Goal: Check status

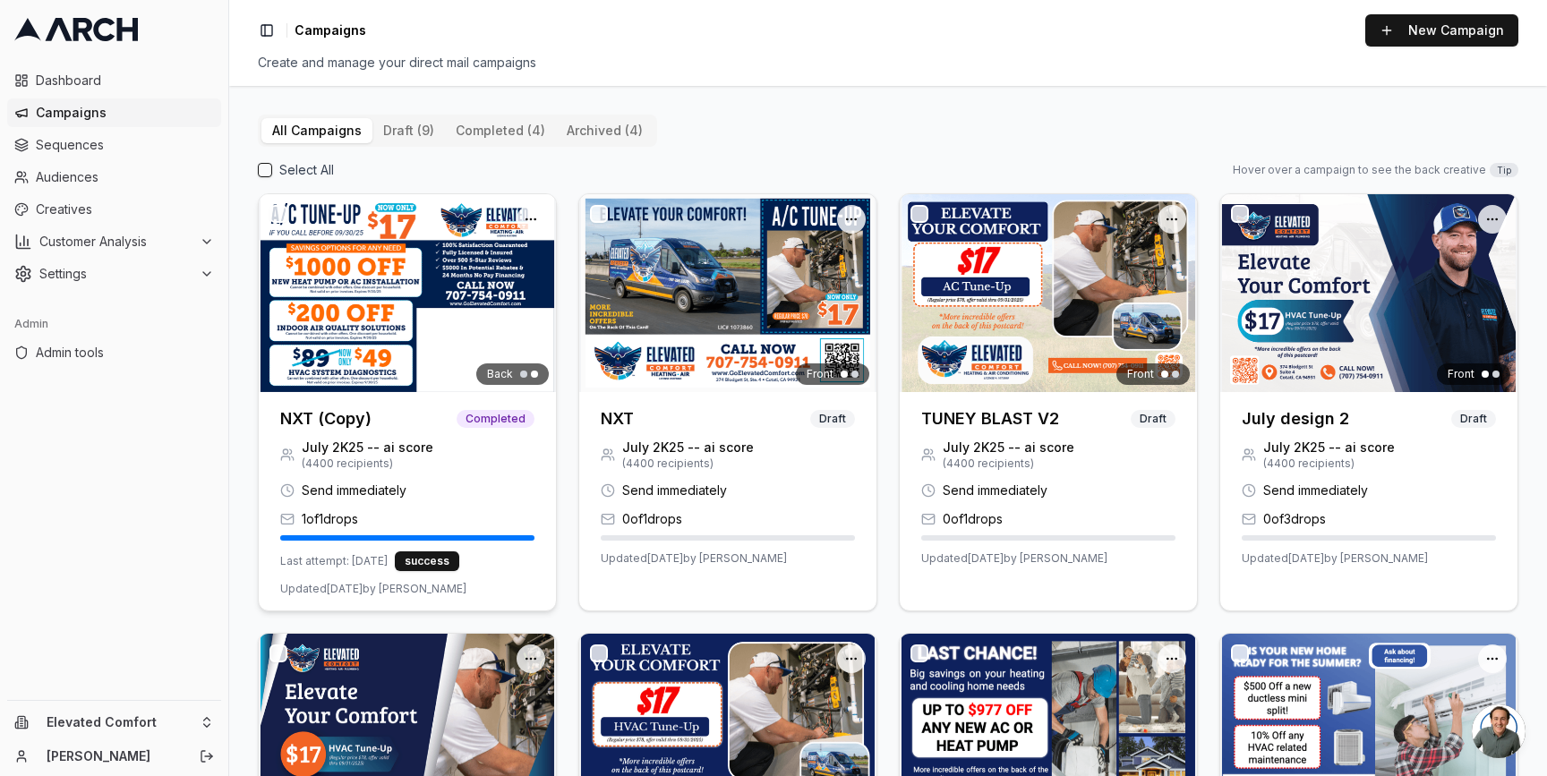
click at [377, 341] on img at bounding box center [407, 293] width 297 height 198
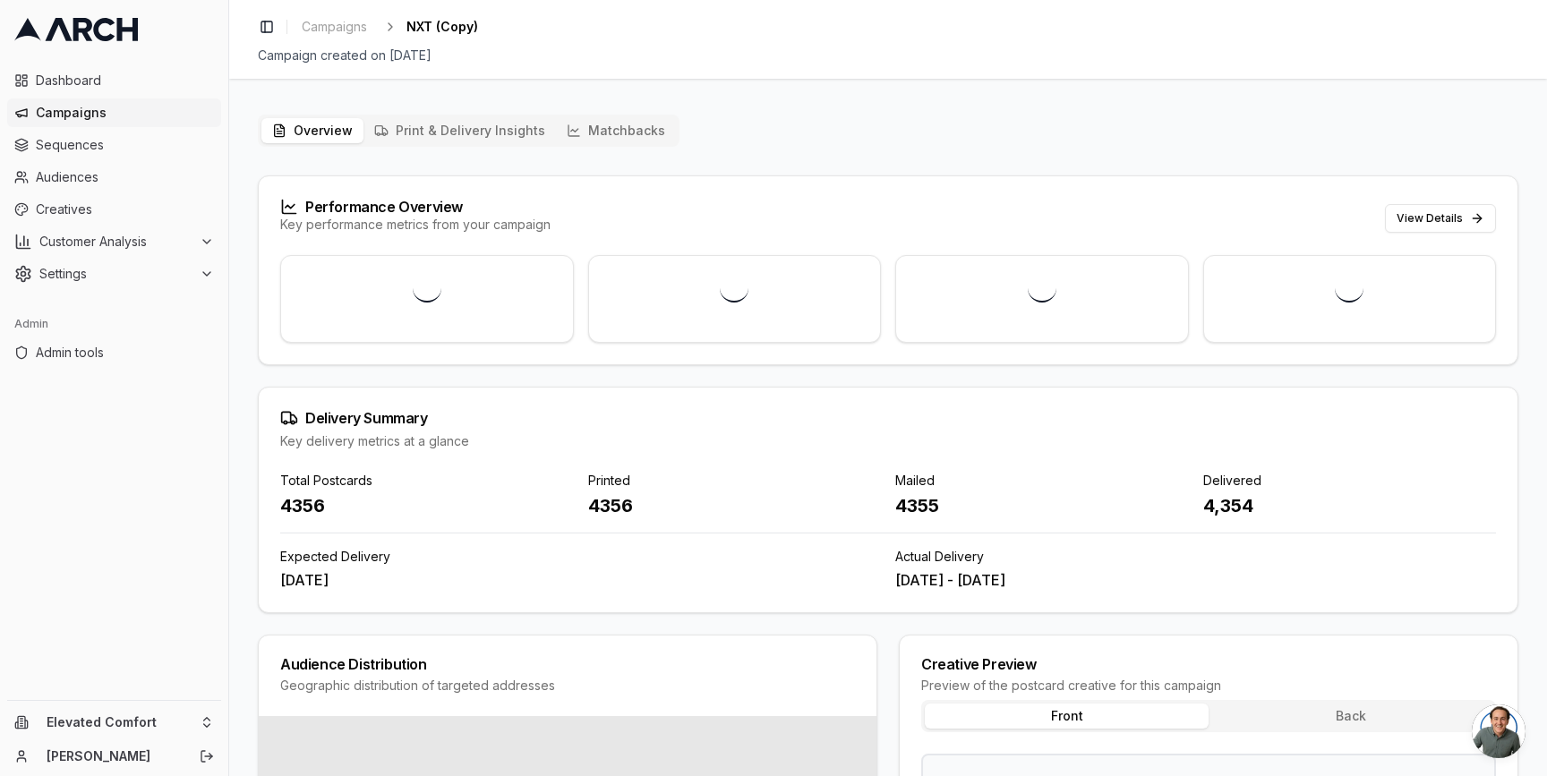
click at [623, 503] on div "4356" at bounding box center [735, 505] width 294 height 25
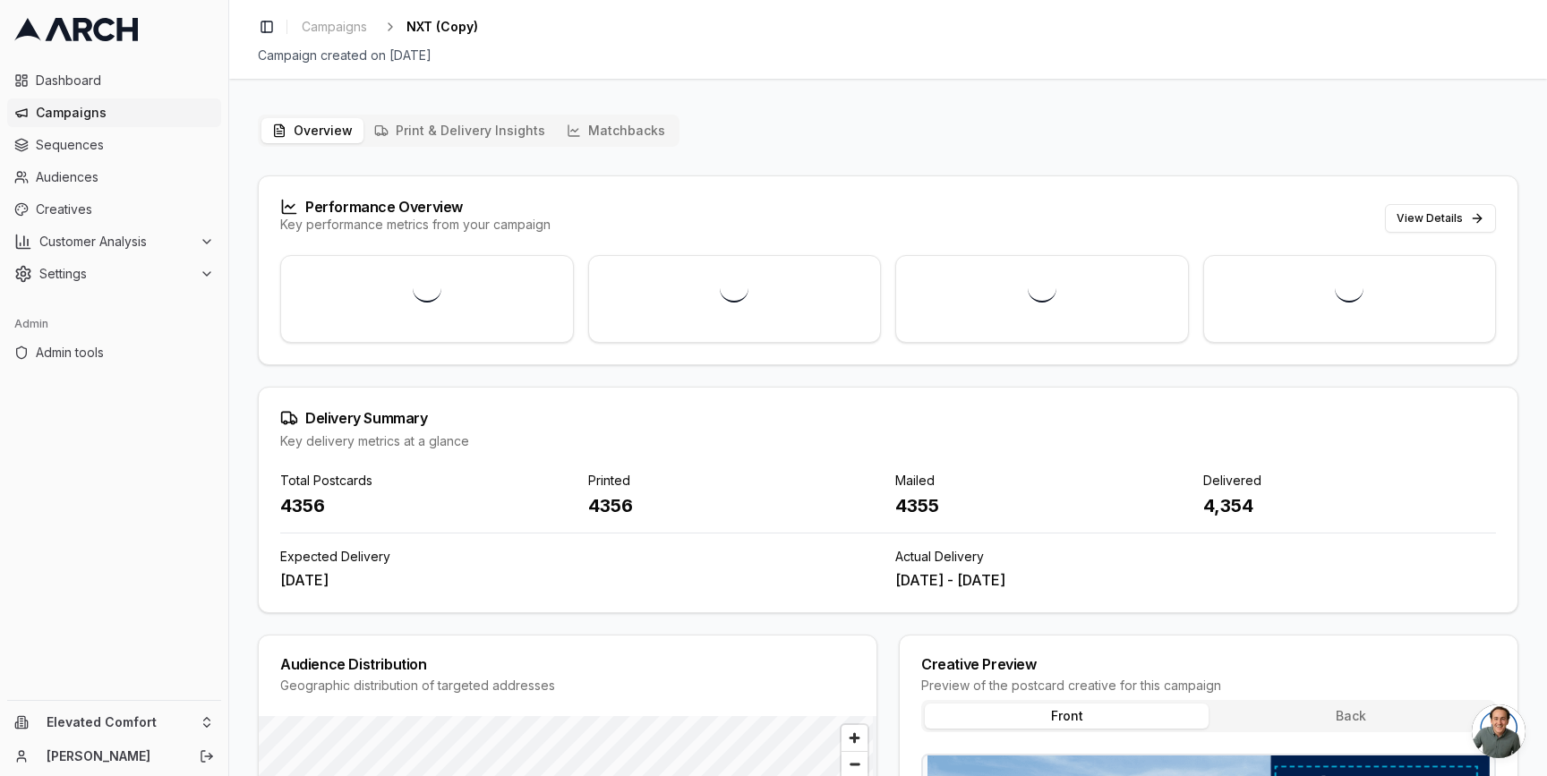
click at [612, 512] on div "4356" at bounding box center [735, 505] width 294 height 25
drag, startPoint x: 941, startPoint y: 508, endPoint x: 895, endPoint y: 504, distance: 45.8
click at [895, 504] on div "4355" at bounding box center [1042, 505] width 294 height 25
copy div "4355"
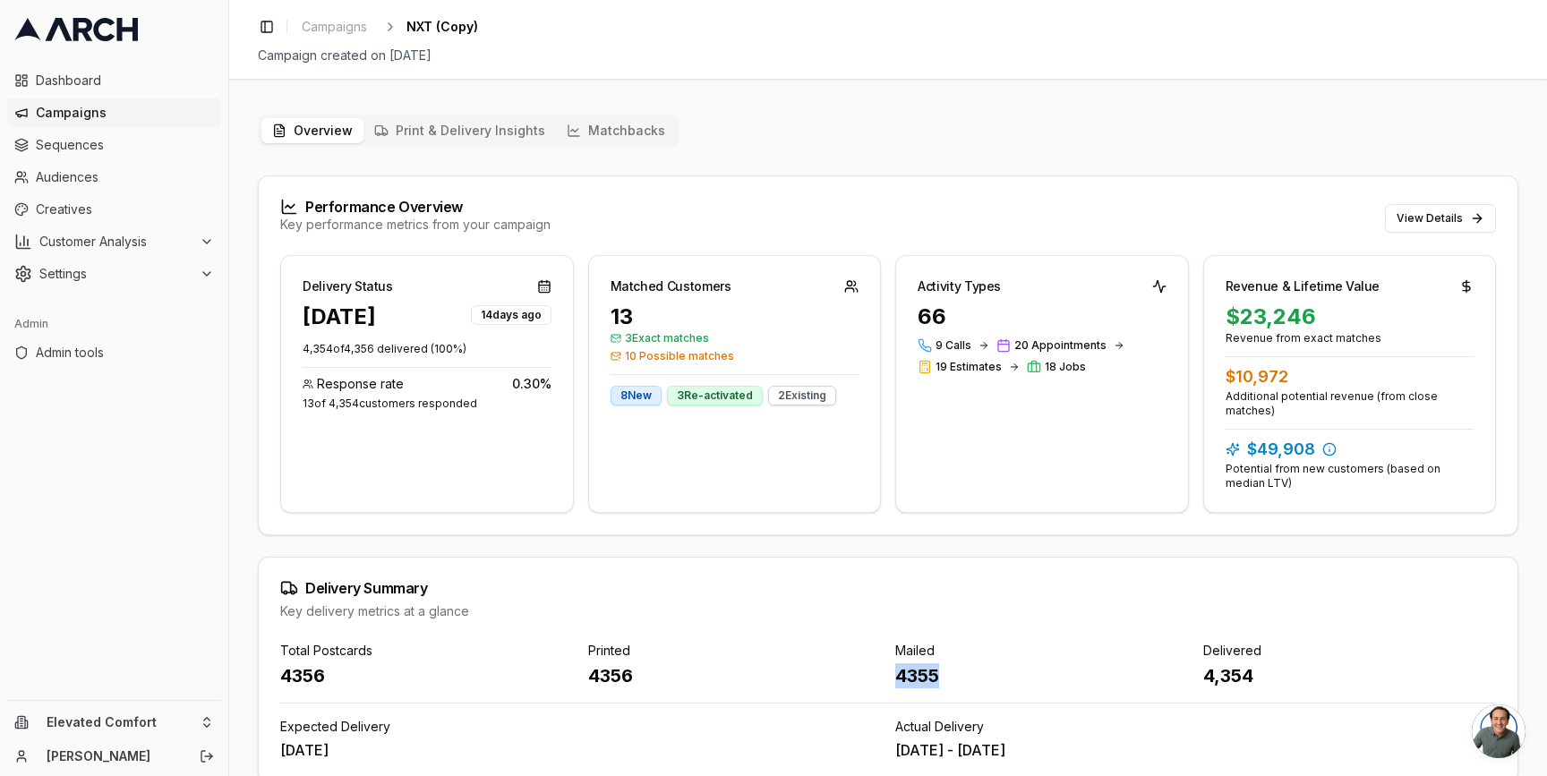
click at [581, 138] on button "Matchbacks" at bounding box center [616, 130] width 120 height 25
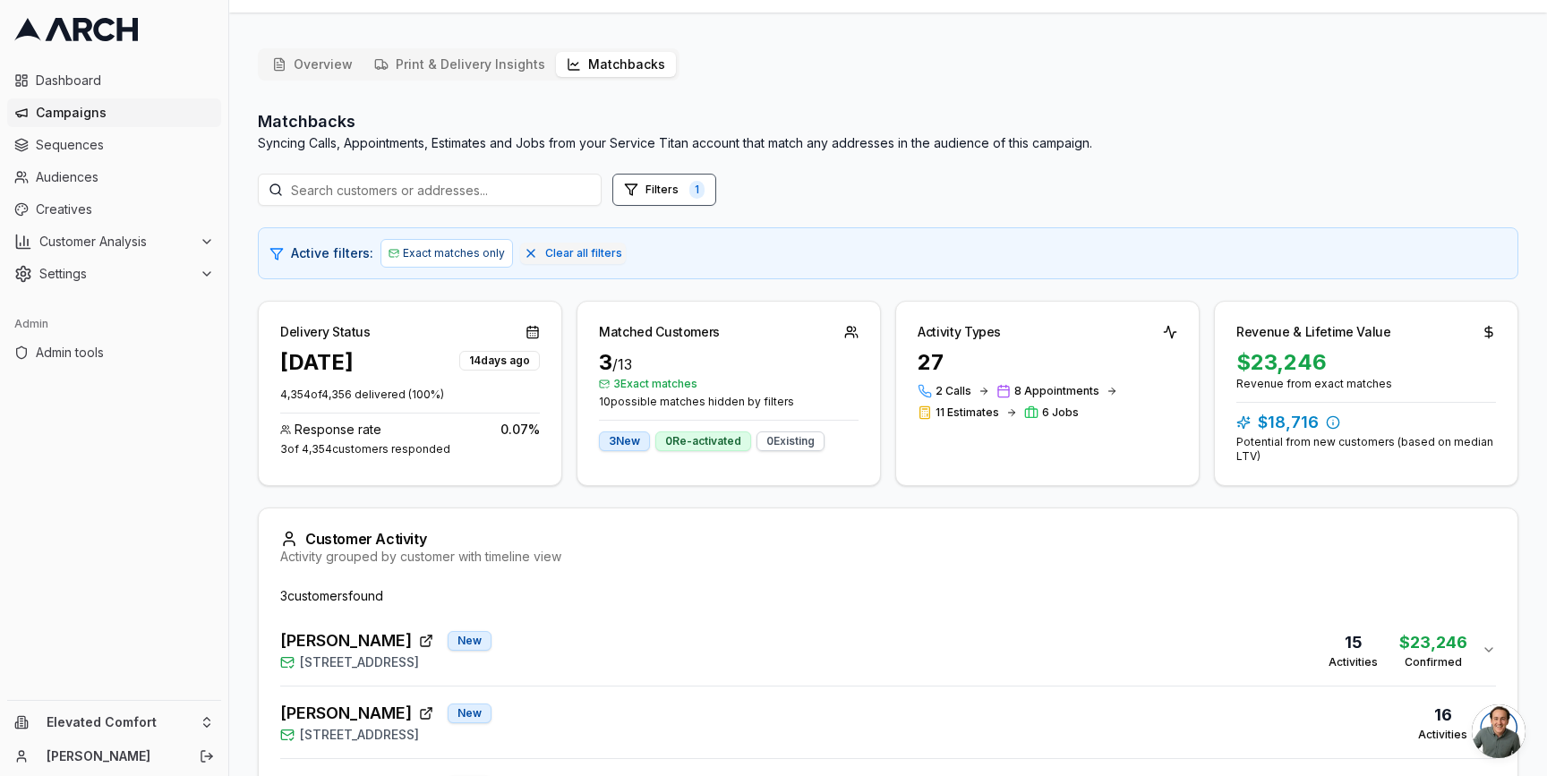
scroll to position [227, 0]
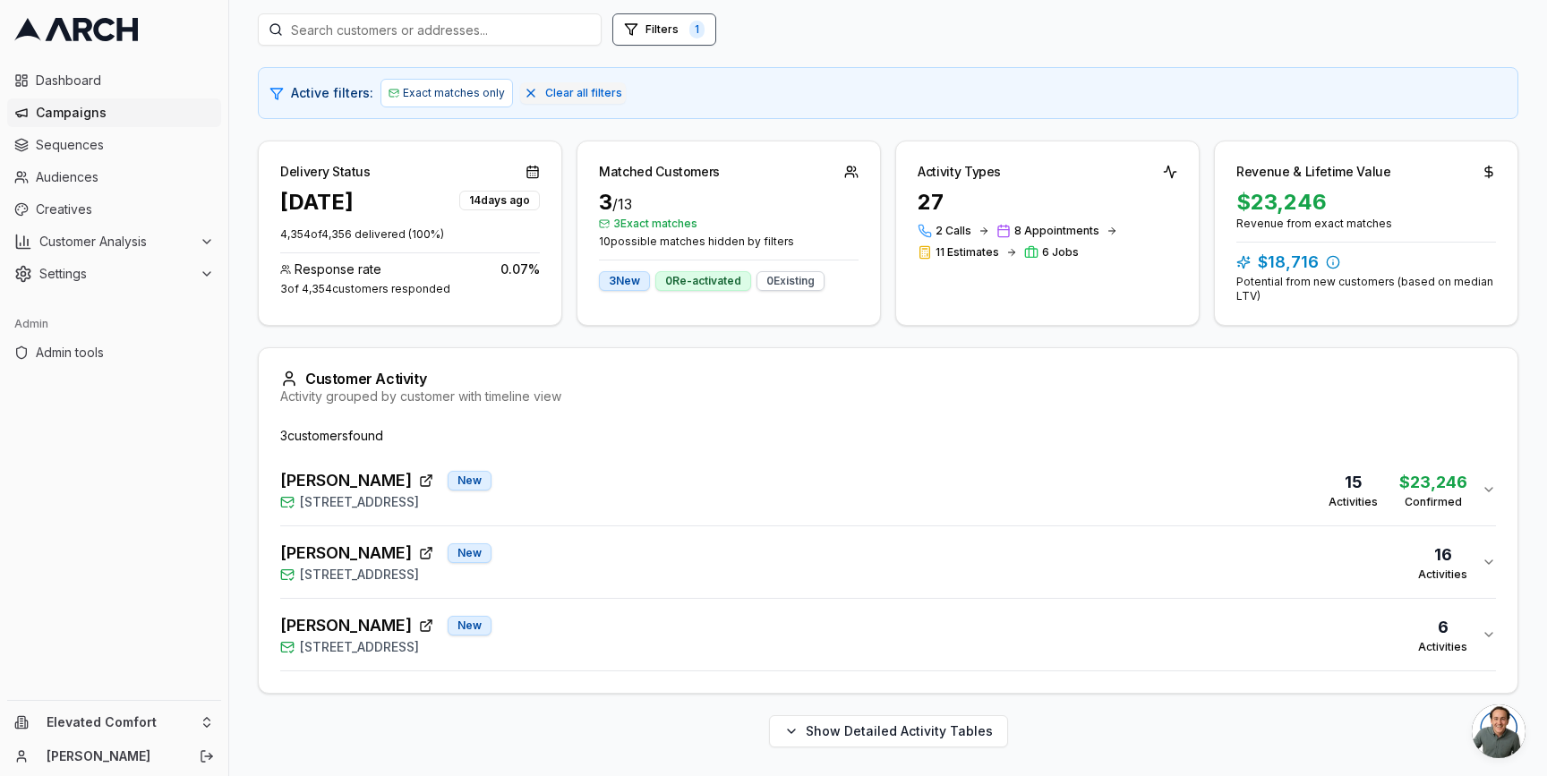
click at [666, 570] on div "[PERSON_NAME] New [STREET_ADDRESS] 16 Activities" at bounding box center [881, 562] width 1202 height 43
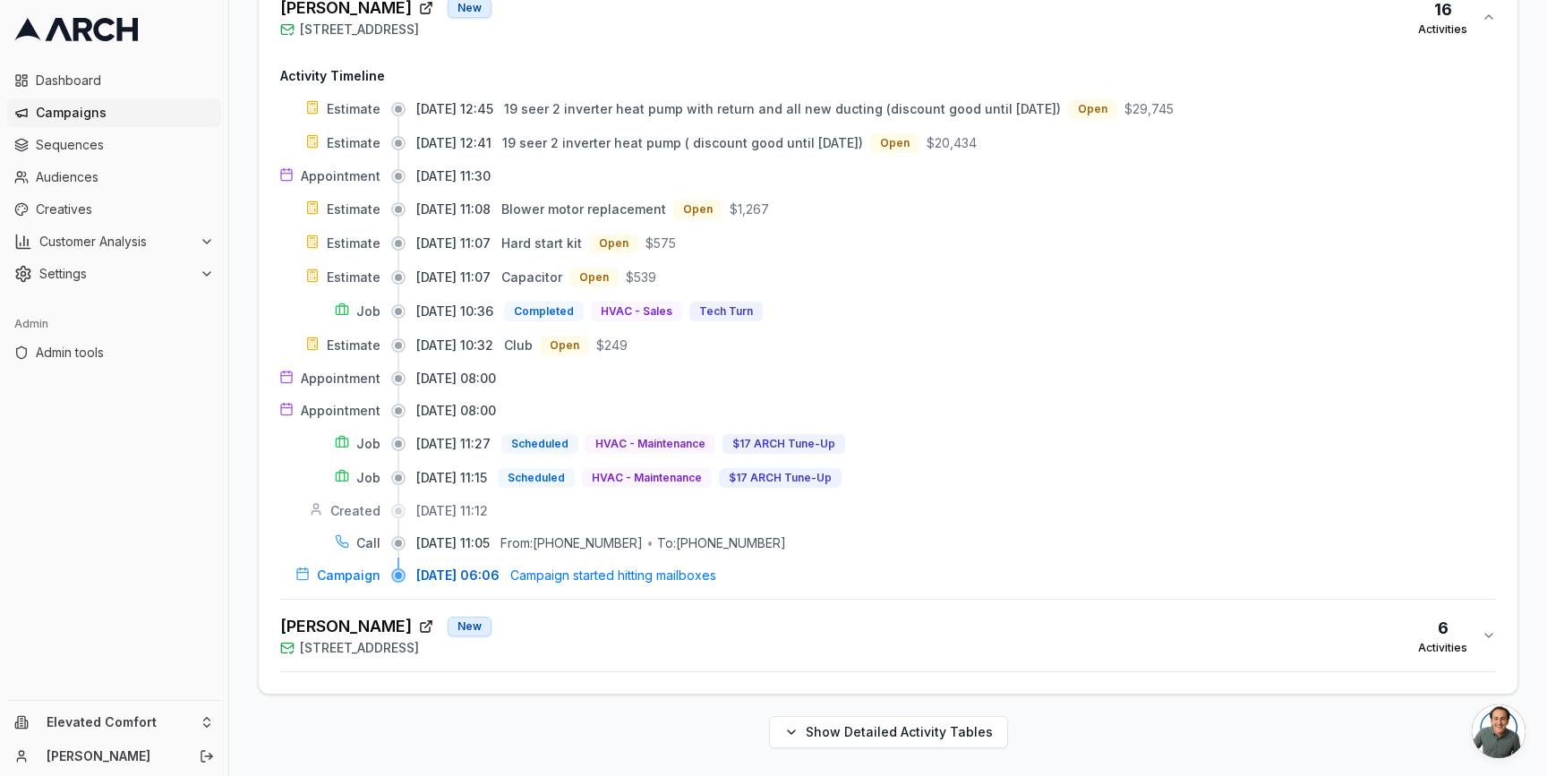
scroll to position [773, 0]
click at [646, 650] on div "[PERSON_NAME] [GEOGRAPHIC_DATA][STREET_ADDRESS] 6 Activities" at bounding box center [881, 634] width 1202 height 43
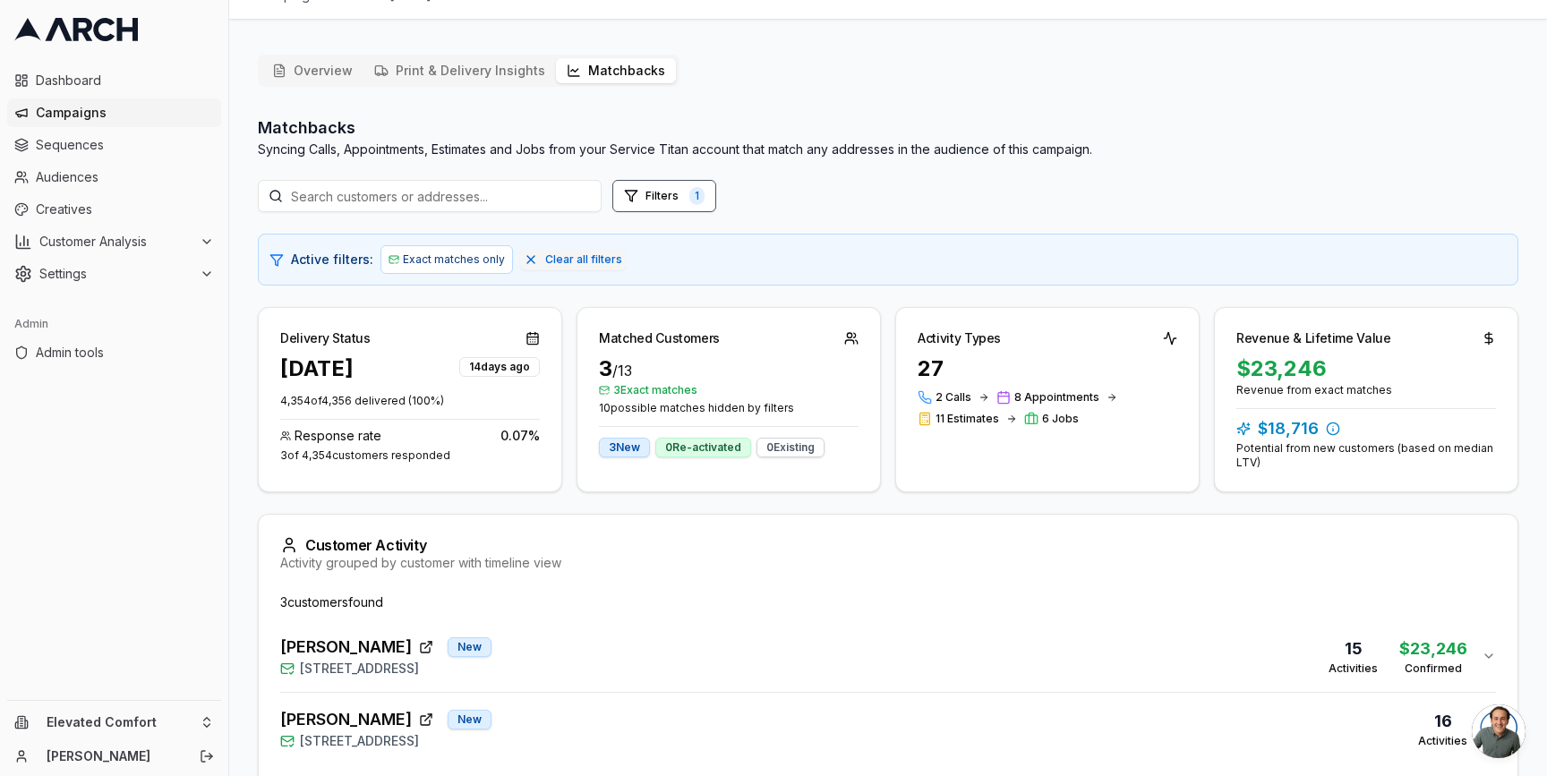
scroll to position [35, 0]
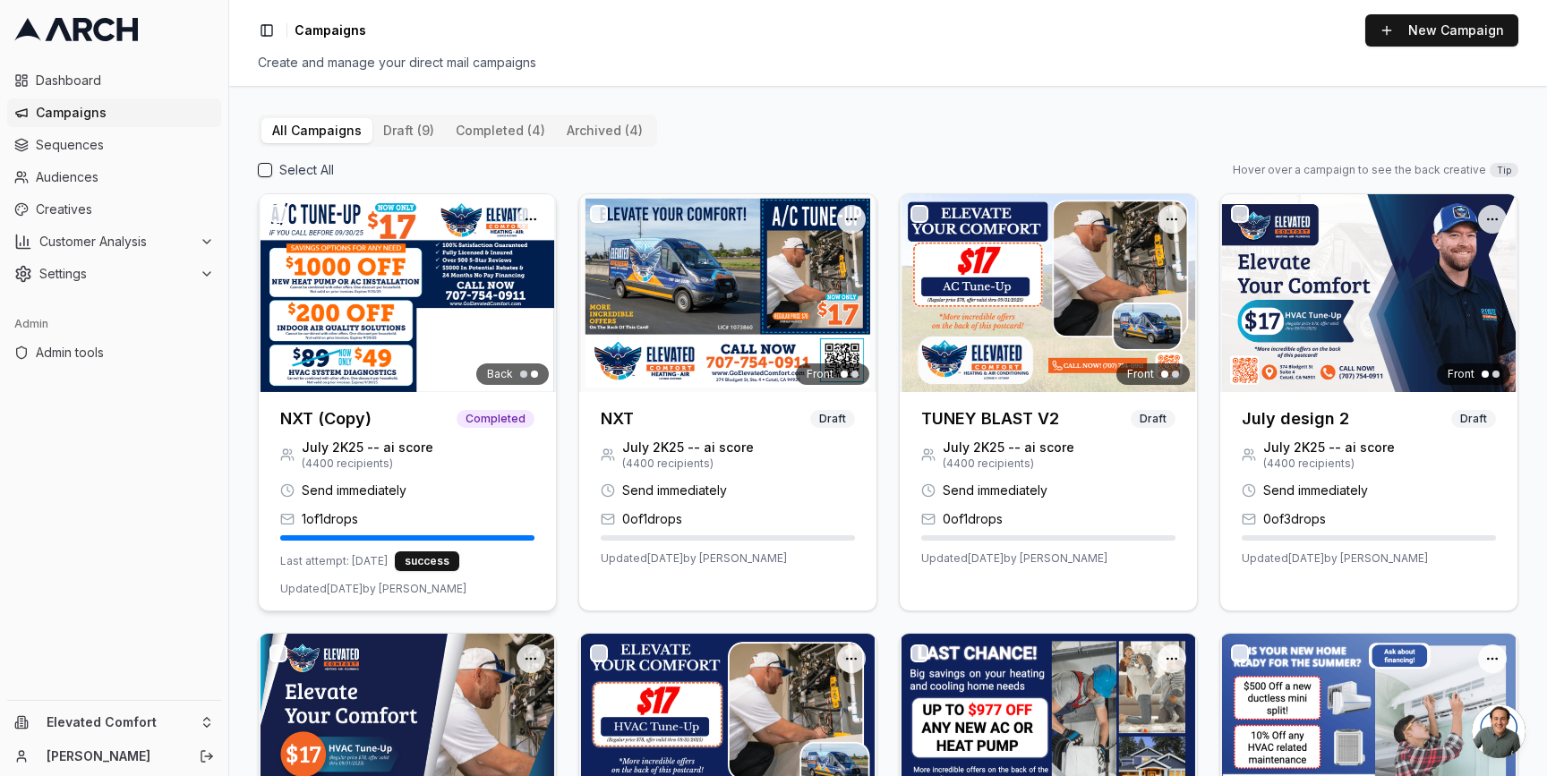
click at [430, 342] on img at bounding box center [407, 293] width 297 height 198
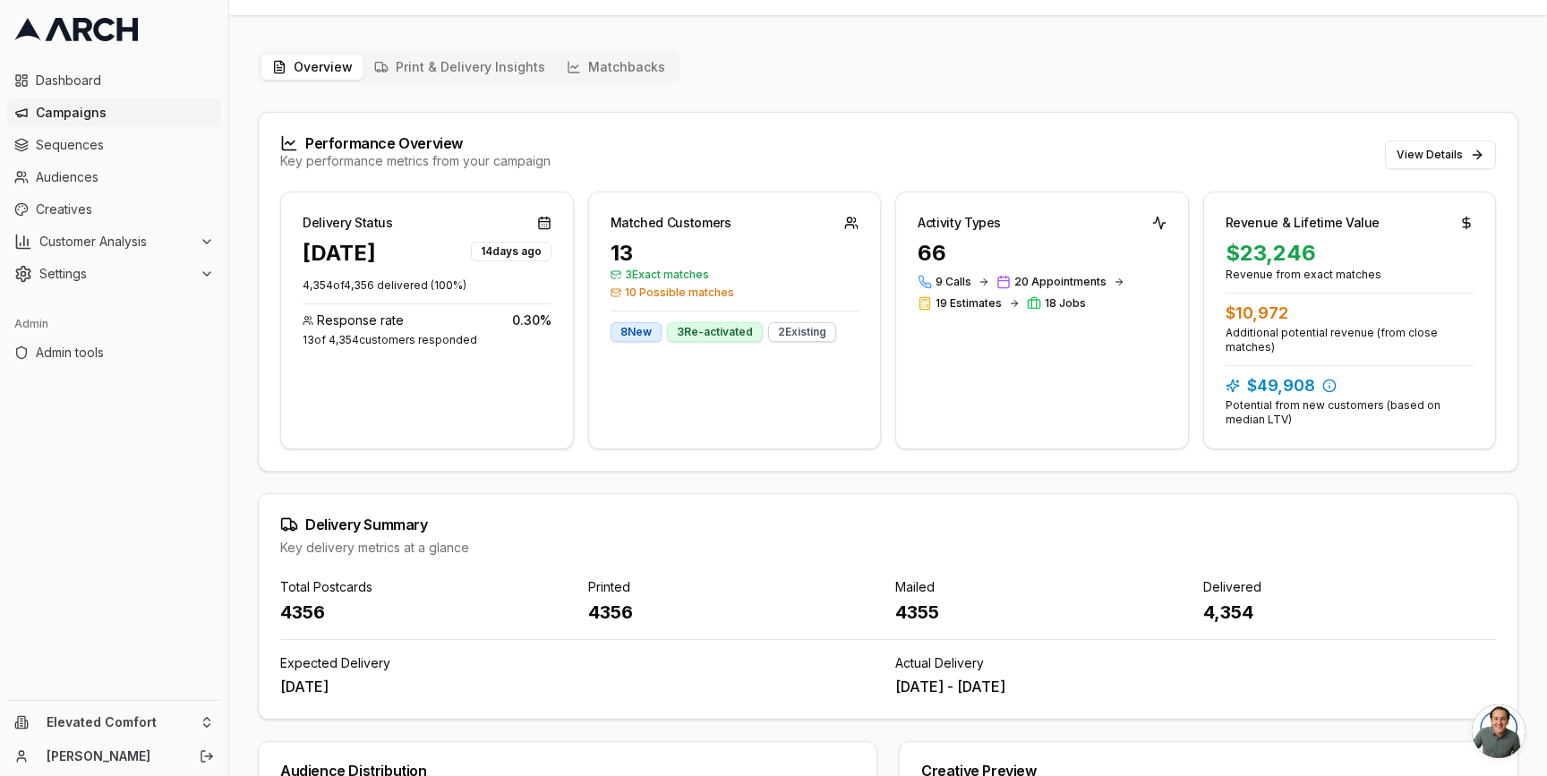
scroll to position [446, 0]
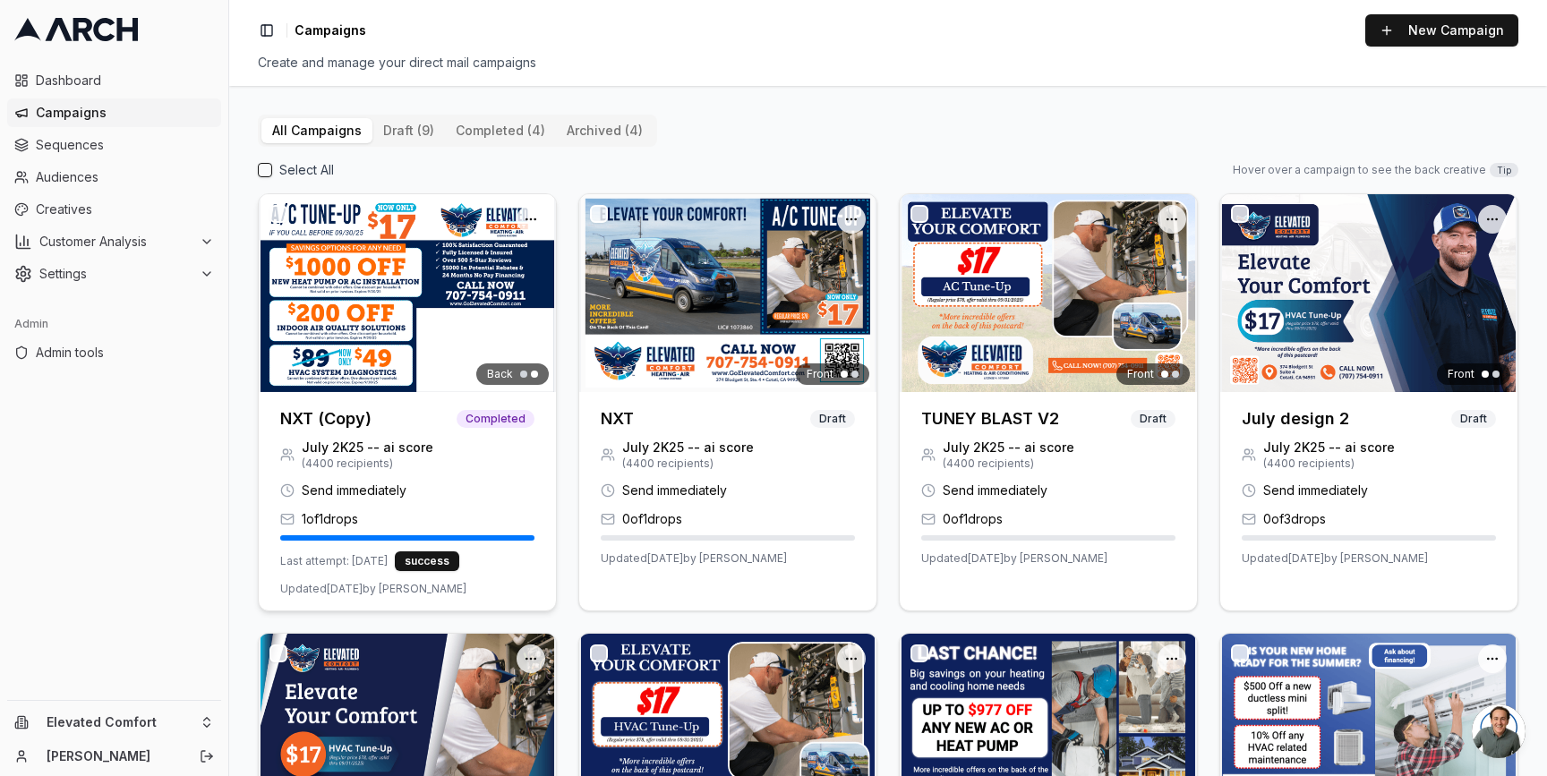
click at [408, 288] on div at bounding box center [407, 293] width 297 height 198
